Goal: Check status

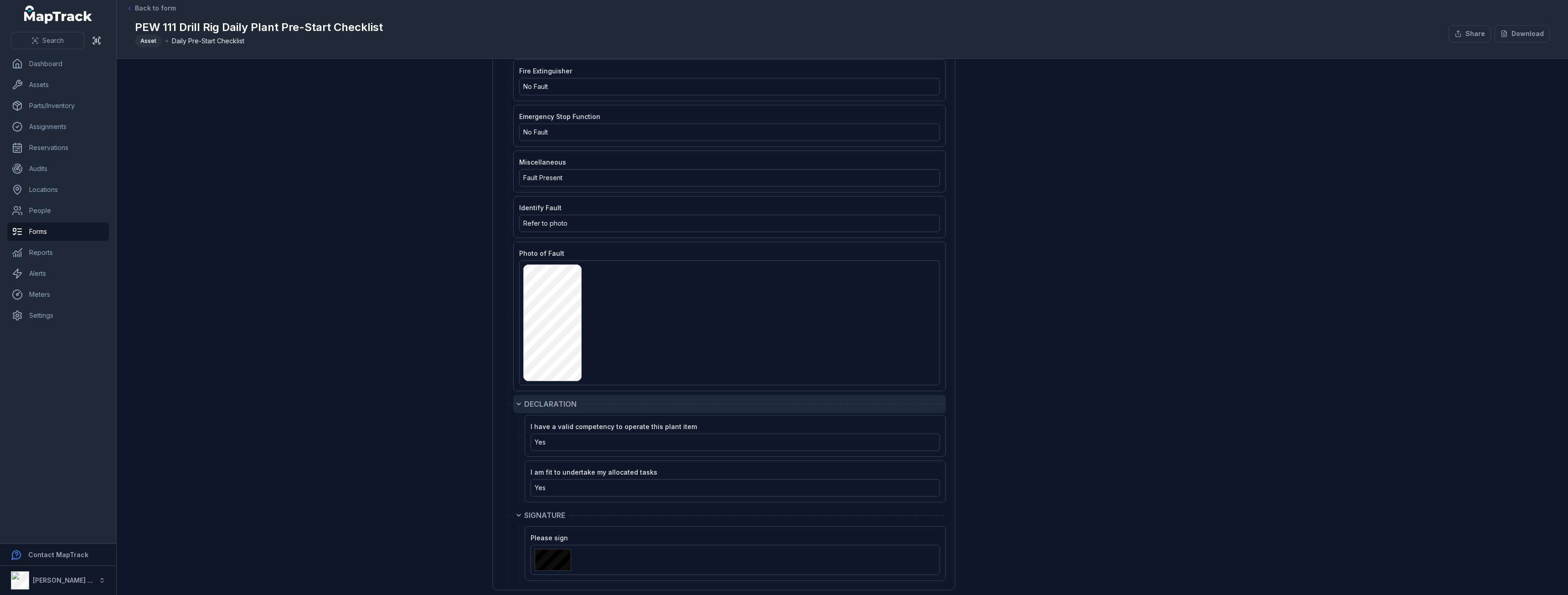
scroll to position [1414, 0]
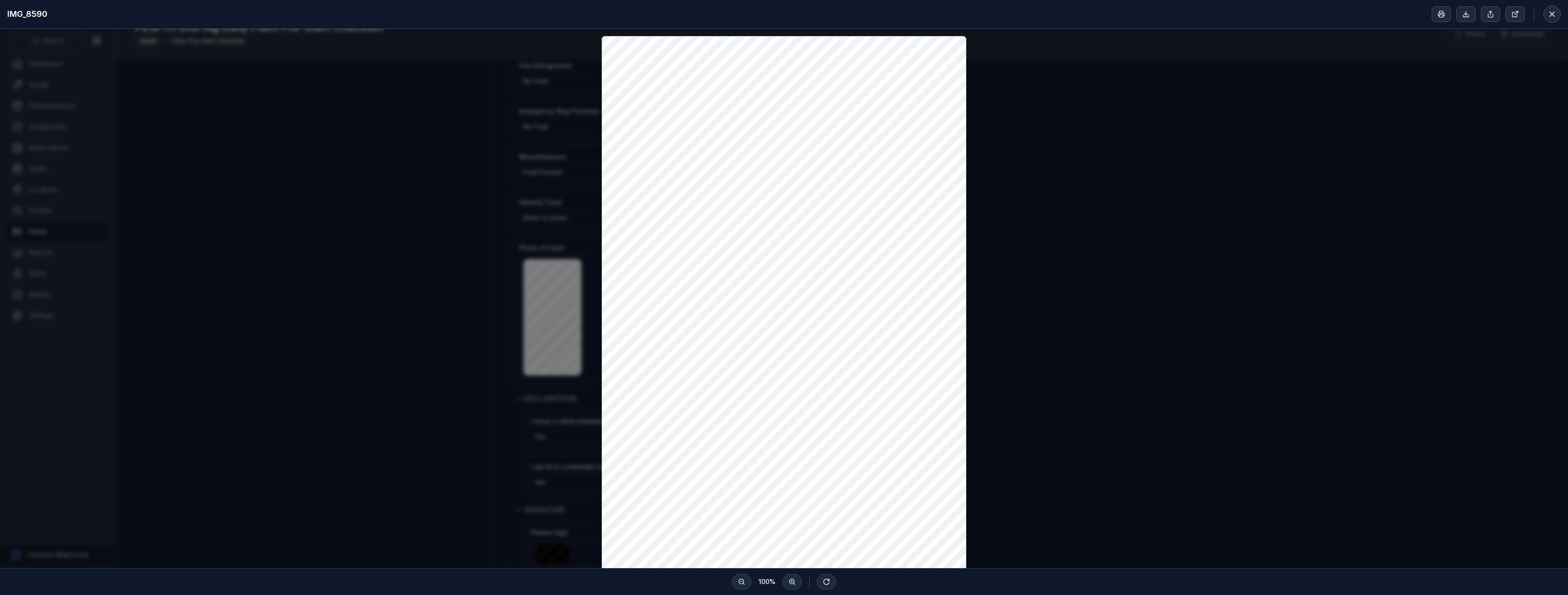
click at [1101, 212] on div at bounding box center [784, 430] width 1568 height 804
click at [1561, 19] on div "IMG_8590" at bounding box center [784, 14] width 1568 height 29
click at [1557, 19] on button at bounding box center [1552, 14] width 17 height 17
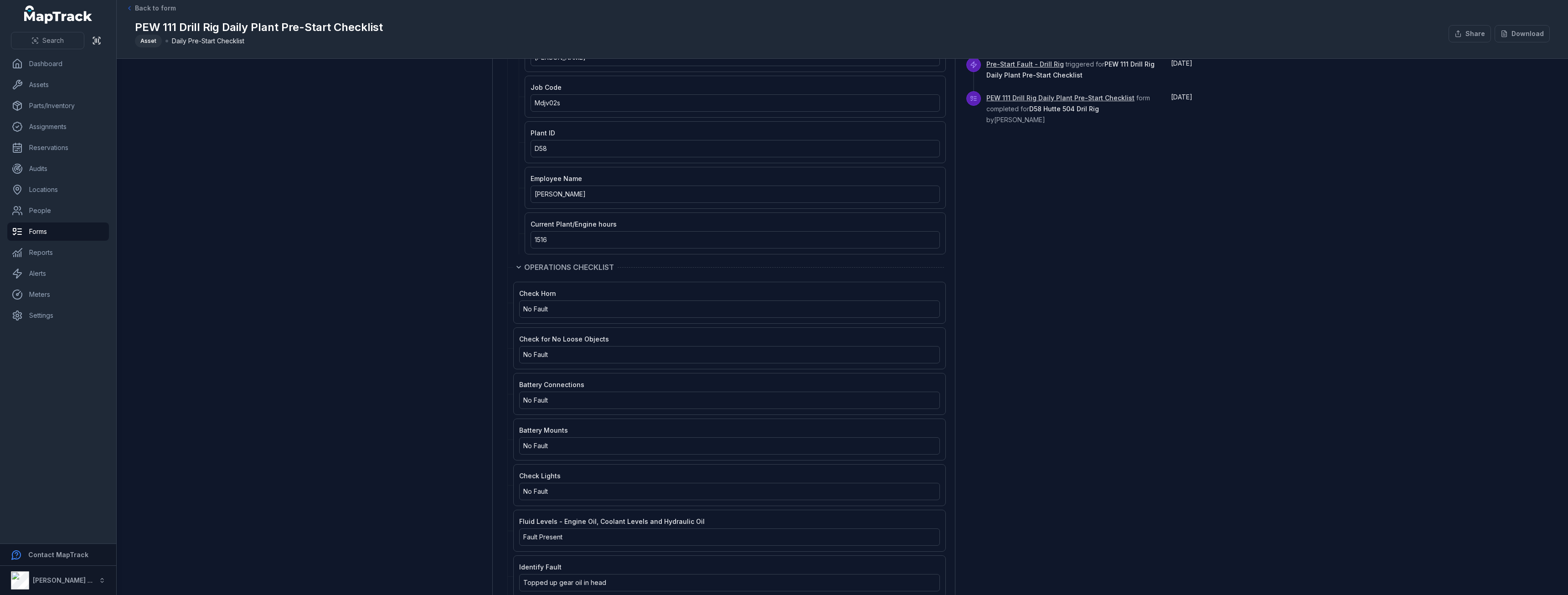
scroll to position [0, 0]
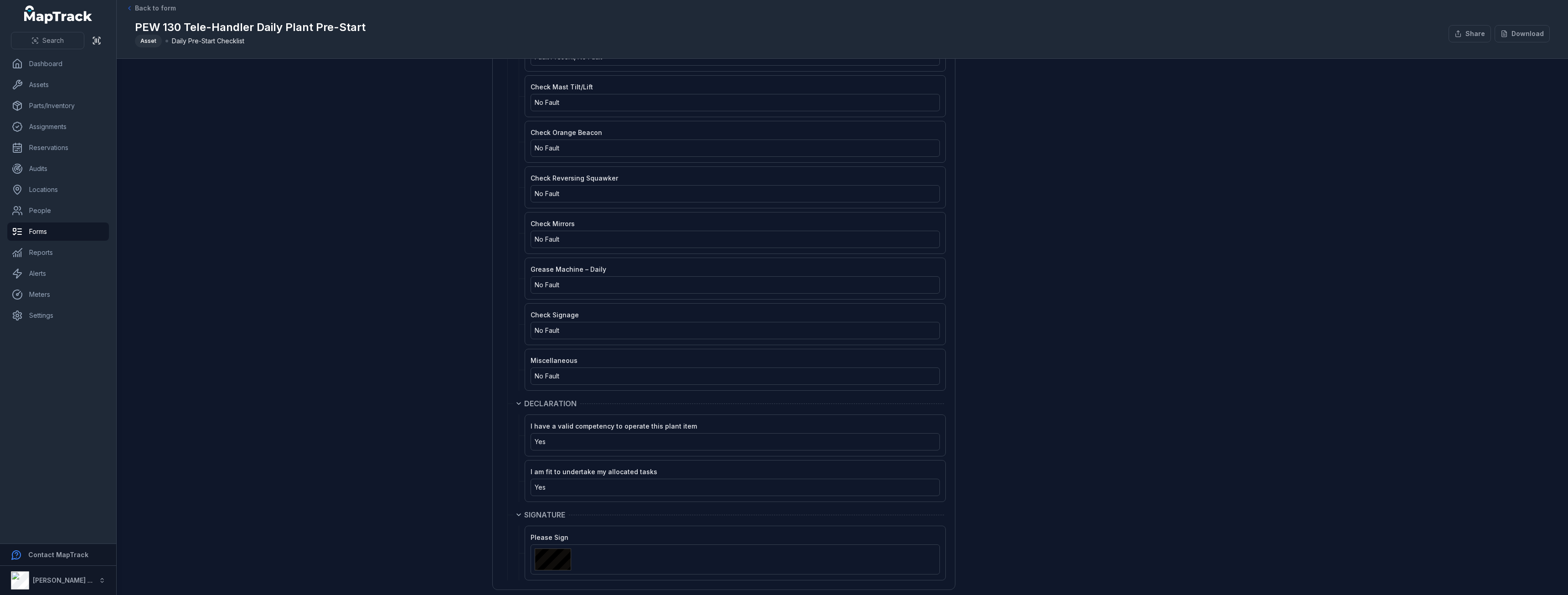
scroll to position [1121, 0]
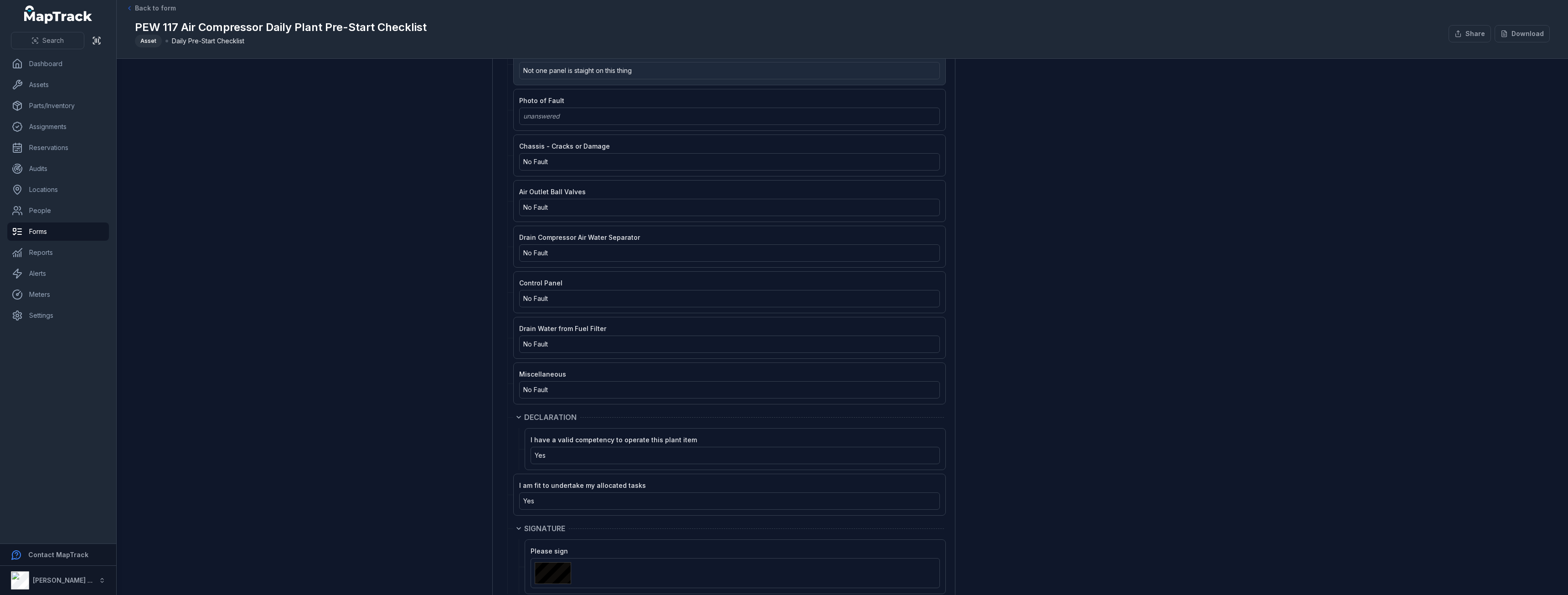
scroll to position [1712, 0]
